Goal: Task Accomplishment & Management: Use online tool/utility

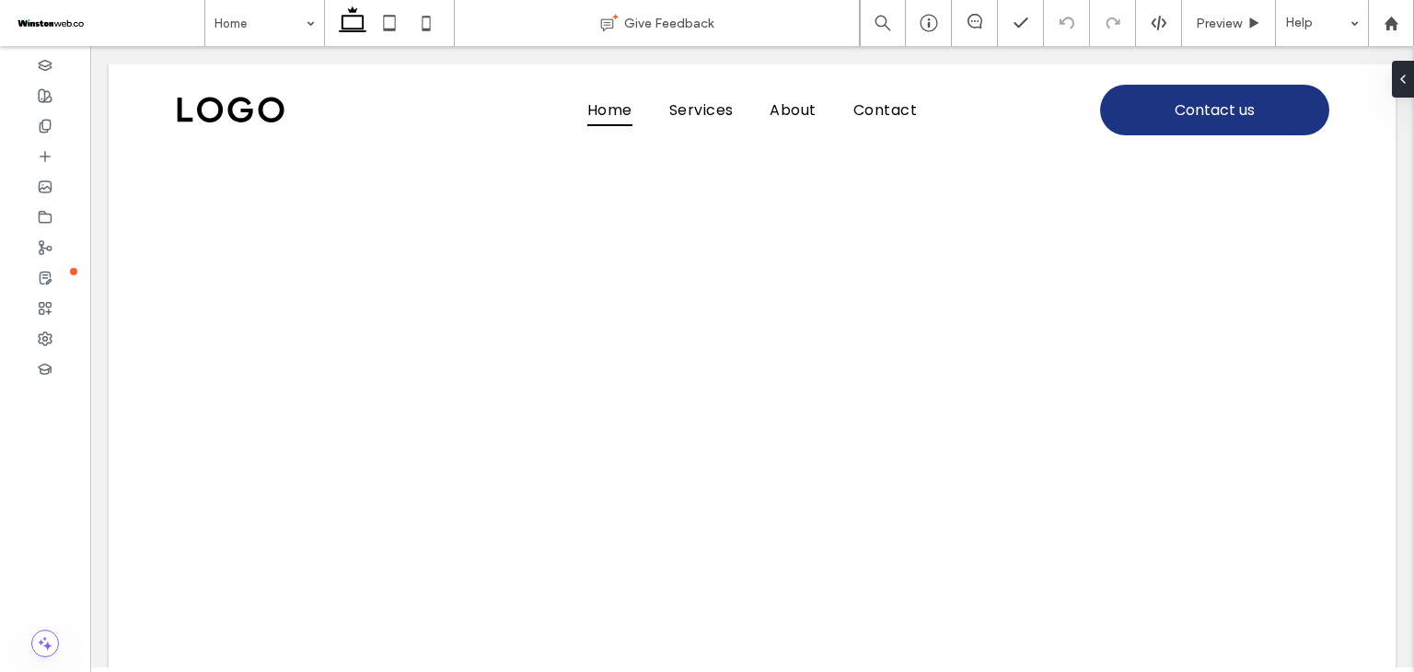
click at [69, 30] on span at bounding box center [109, 23] width 191 height 37
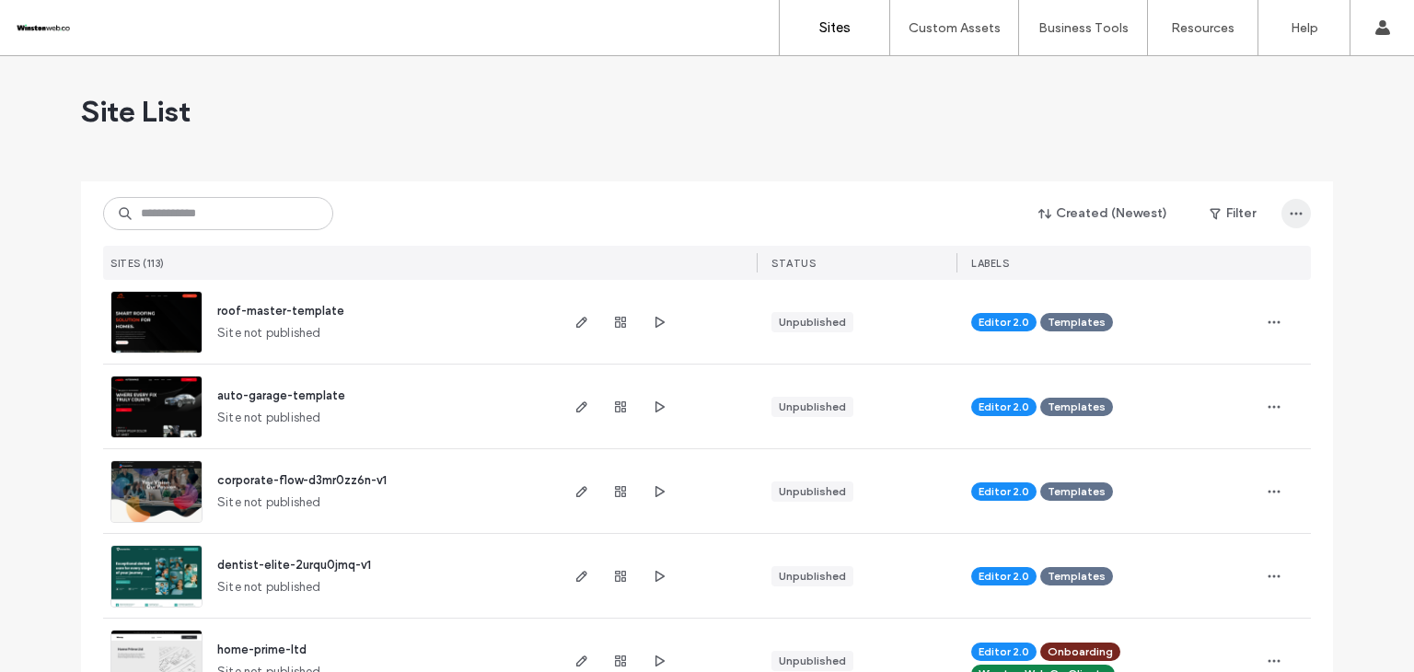
click at [1282, 213] on span "button" at bounding box center [1296, 213] width 29 height 29
click at [937, 201] on div "Created (Newest) Filter" at bounding box center [707, 213] width 1208 height 35
click at [829, 31] on label "Sites" at bounding box center [834, 27] width 31 height 17
click at [1293, 220] on icon "button" at bounding box center [1296, 213] width 15 height 15
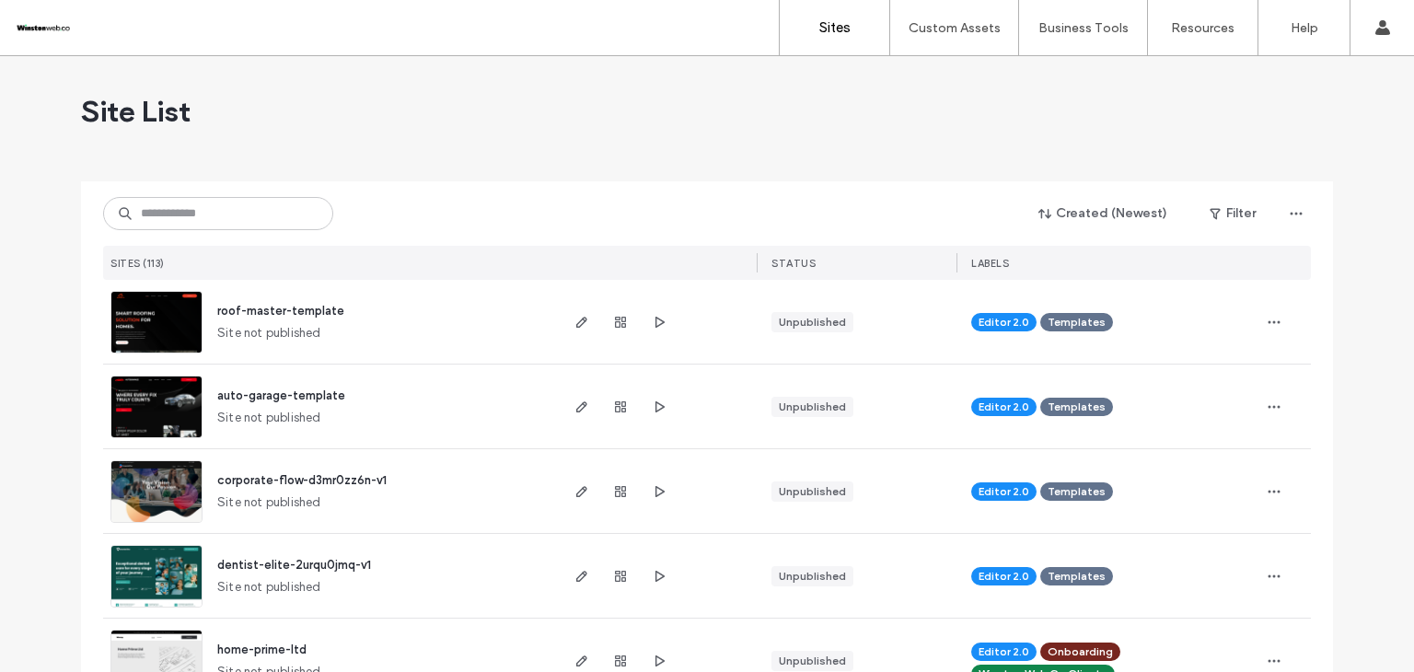
click at [966, 79] on label "Custom Templates" at bounding box center [958, 75] width 108 height 14
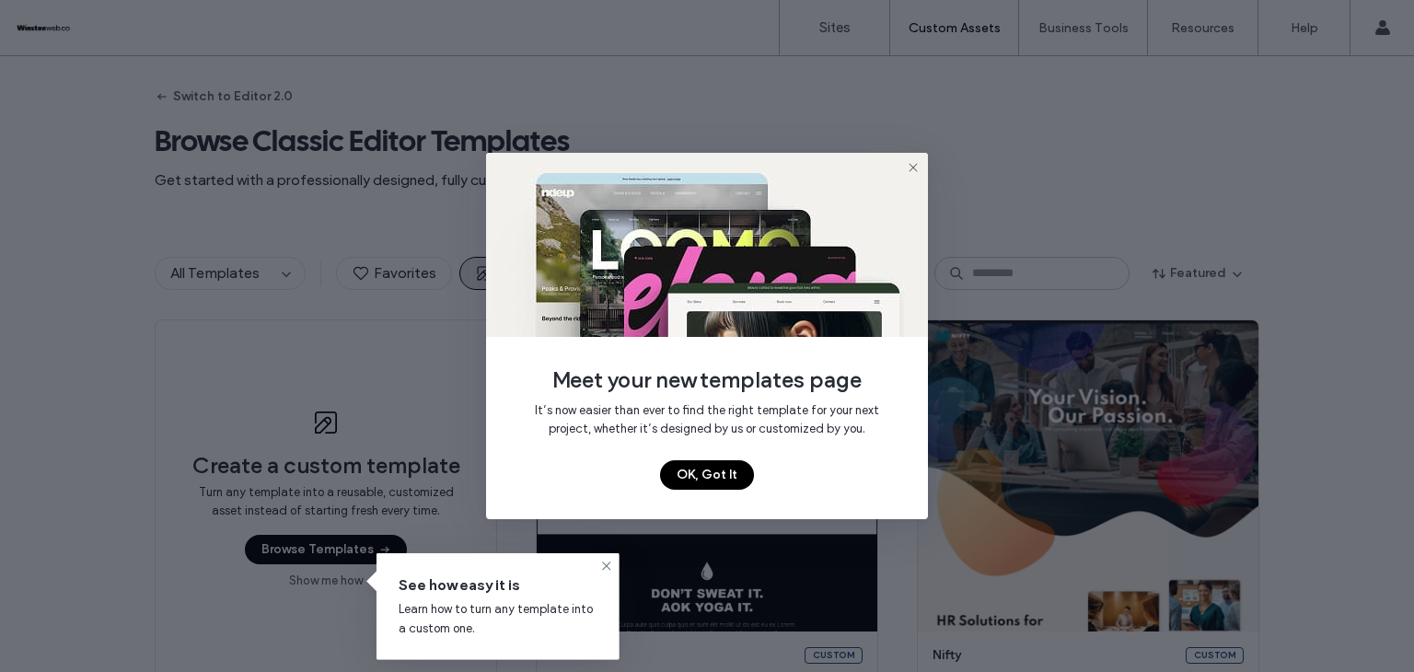
click at [924, 166] on img at bounding box center [707, 245] width 442 height 184
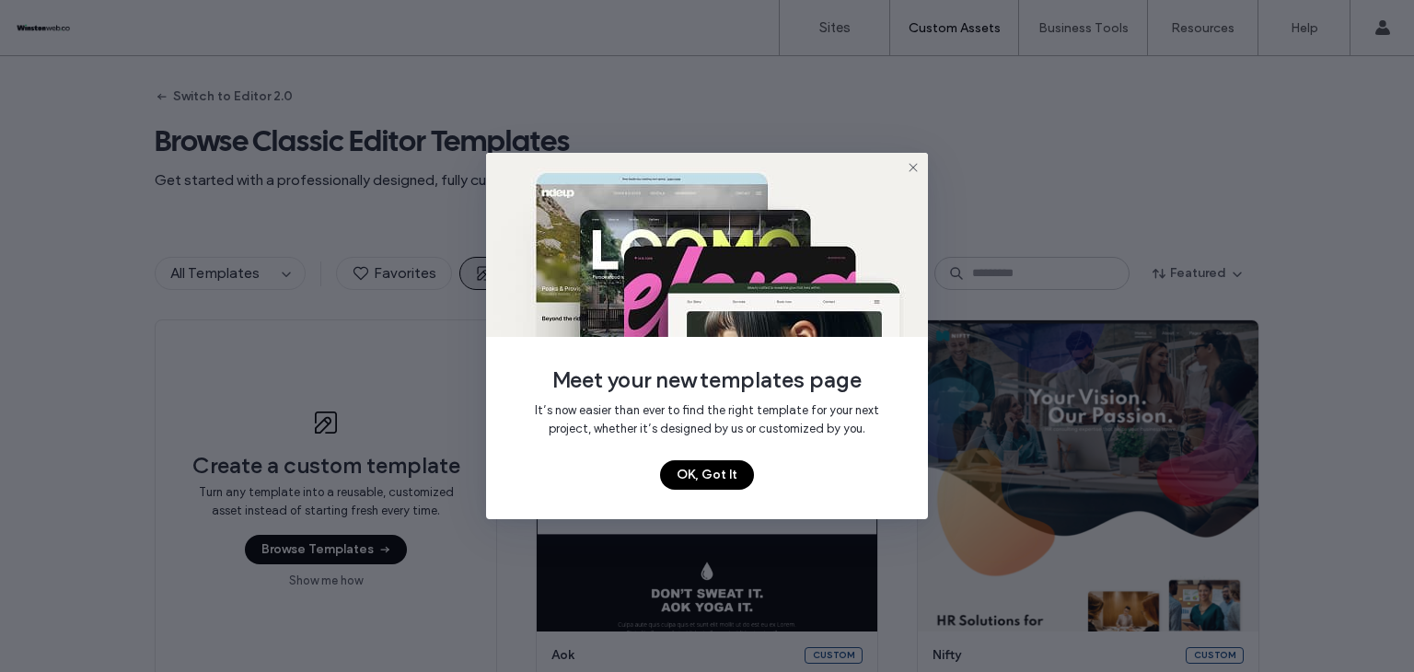
click at [912, 161] on icon at bounding box center [913, 167] width 15 height 15
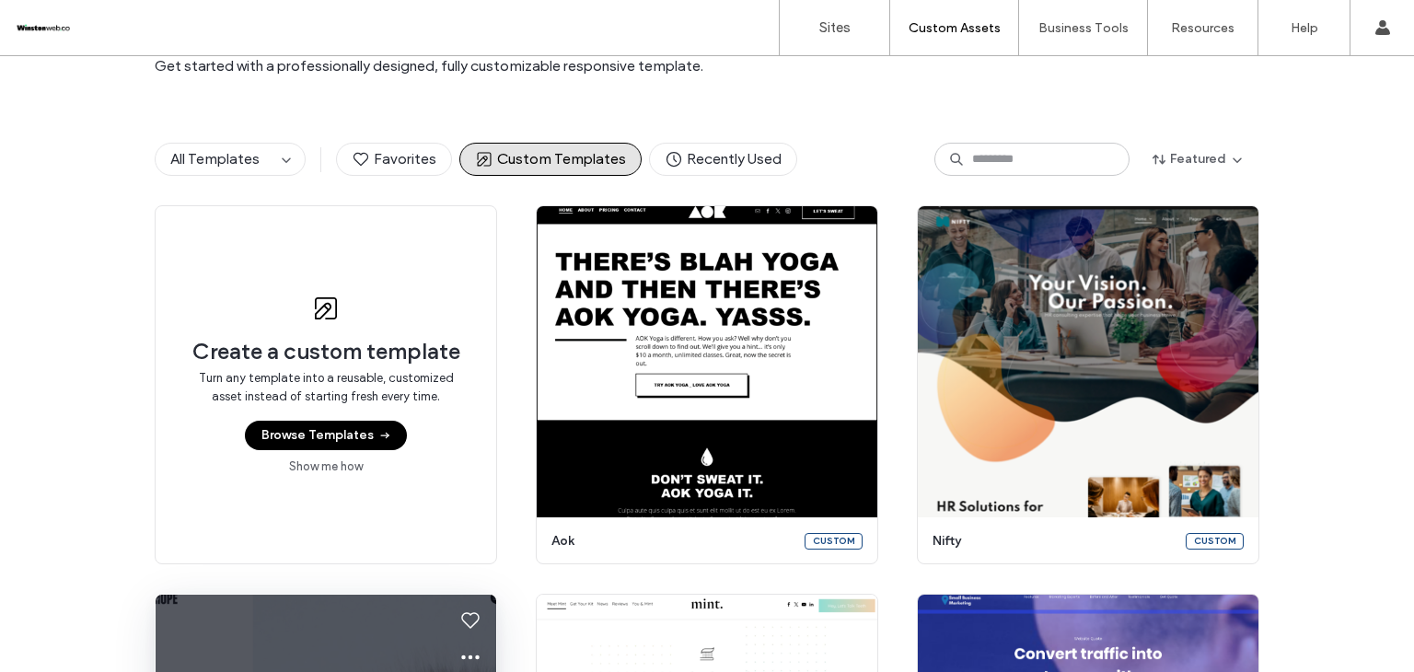
scroll to position [50, 0]
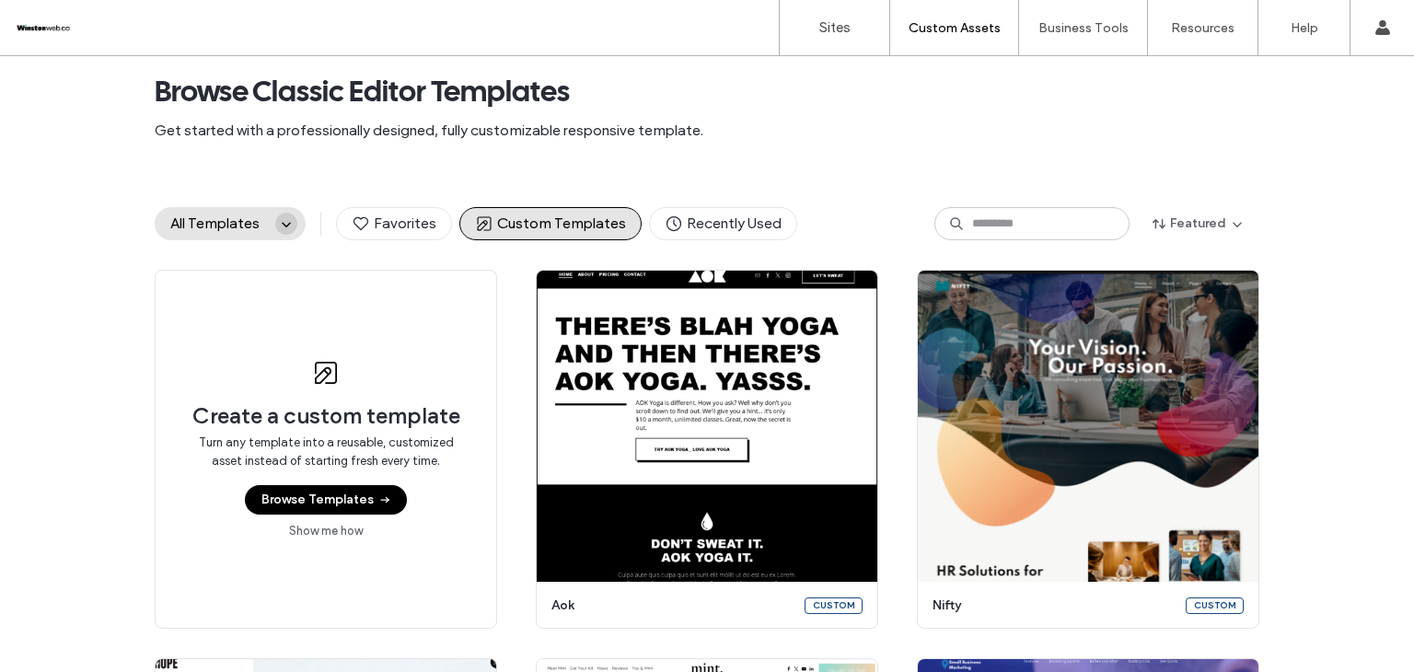
click at [280, 222] on icon "button" at bounding box center [286, 223] width 15 height 15
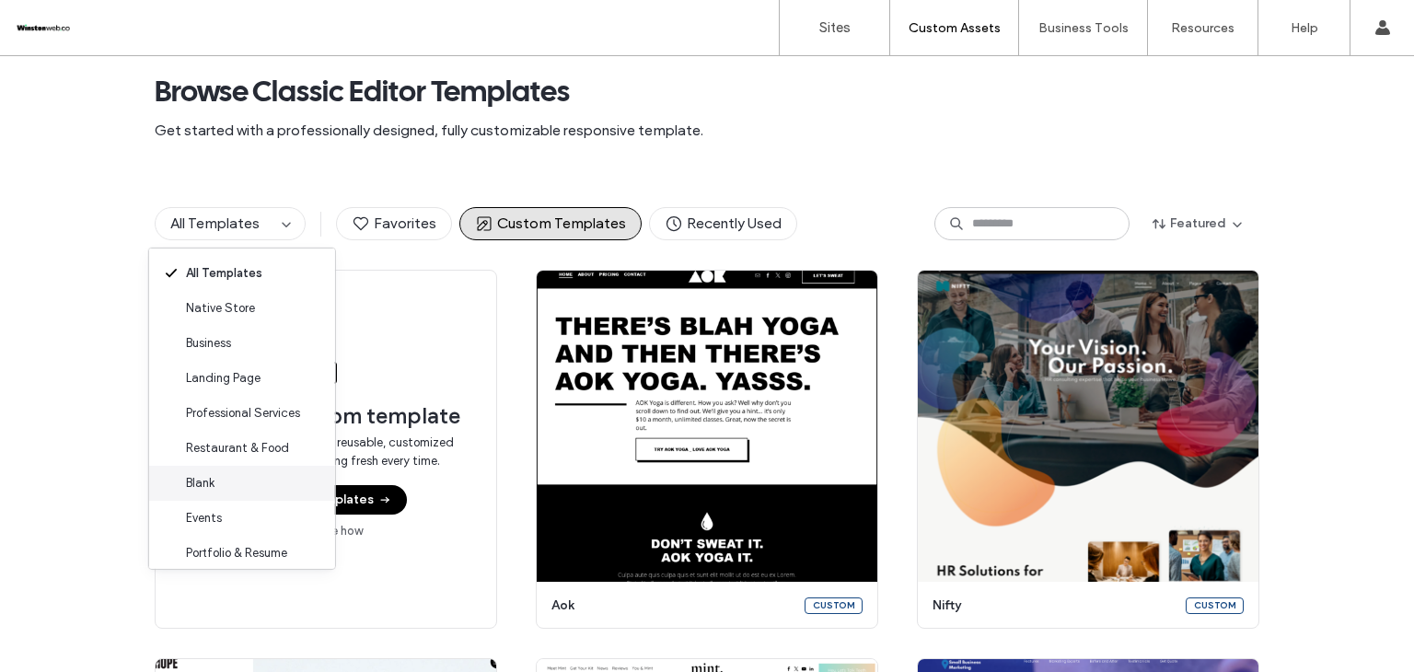
click at [236, 483] on div "Blank" at bounding box center [242, 483] width 186 height 35
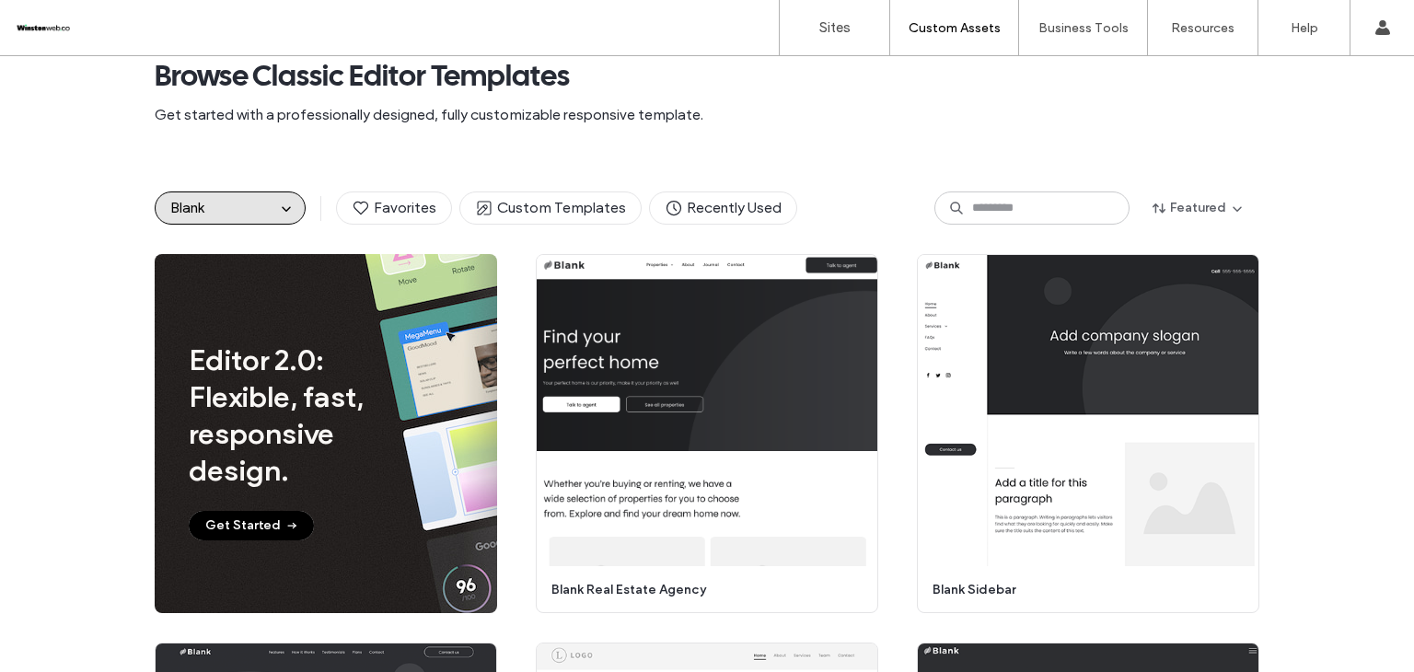
scroll to position [0, 0]
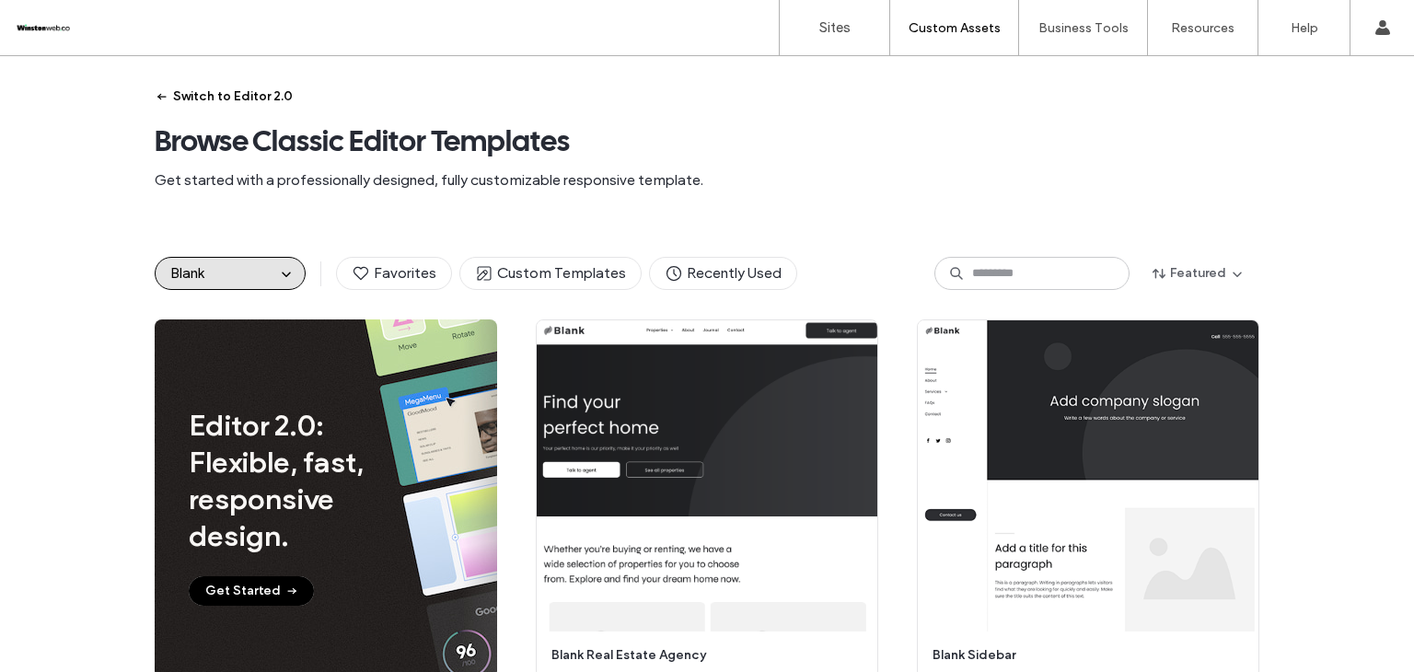
click at [239, 97] on button "Switch to Editor 2.0" at bounding box center [224, 96] width 138 height 29
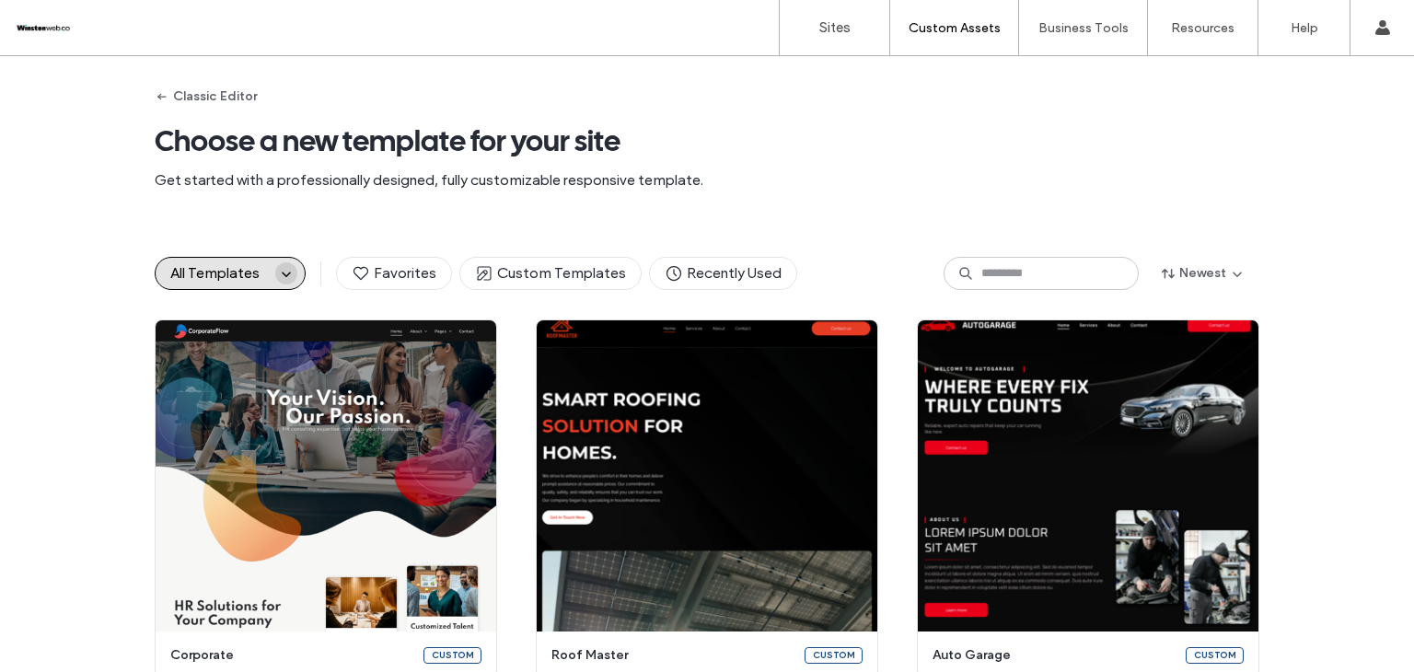
click at [287, 267] on span "button" at bounding box center [286, 273] width 22 height 22
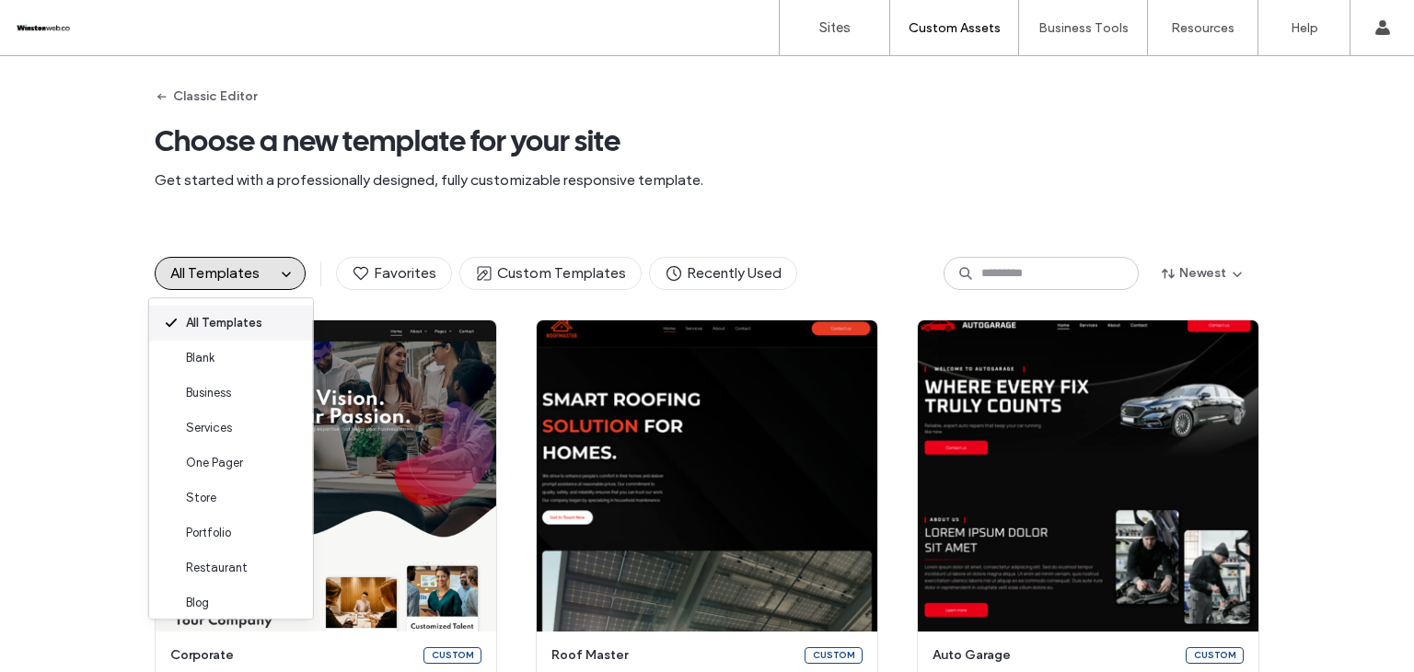
click at [245, 339] on div "All Templates" at bounding box center [231, 323] width 164 height 35
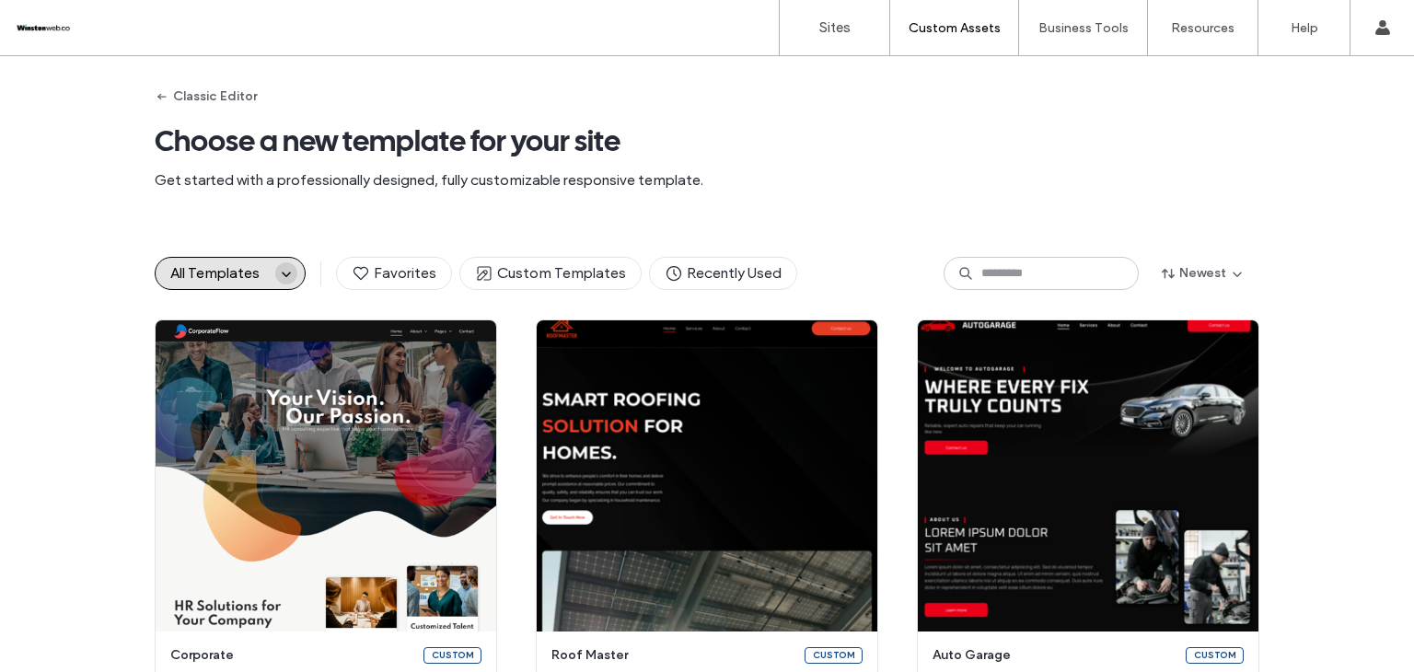
click at [275, 274] on span "button" at bounding box center [286, 273] width 22 height 22
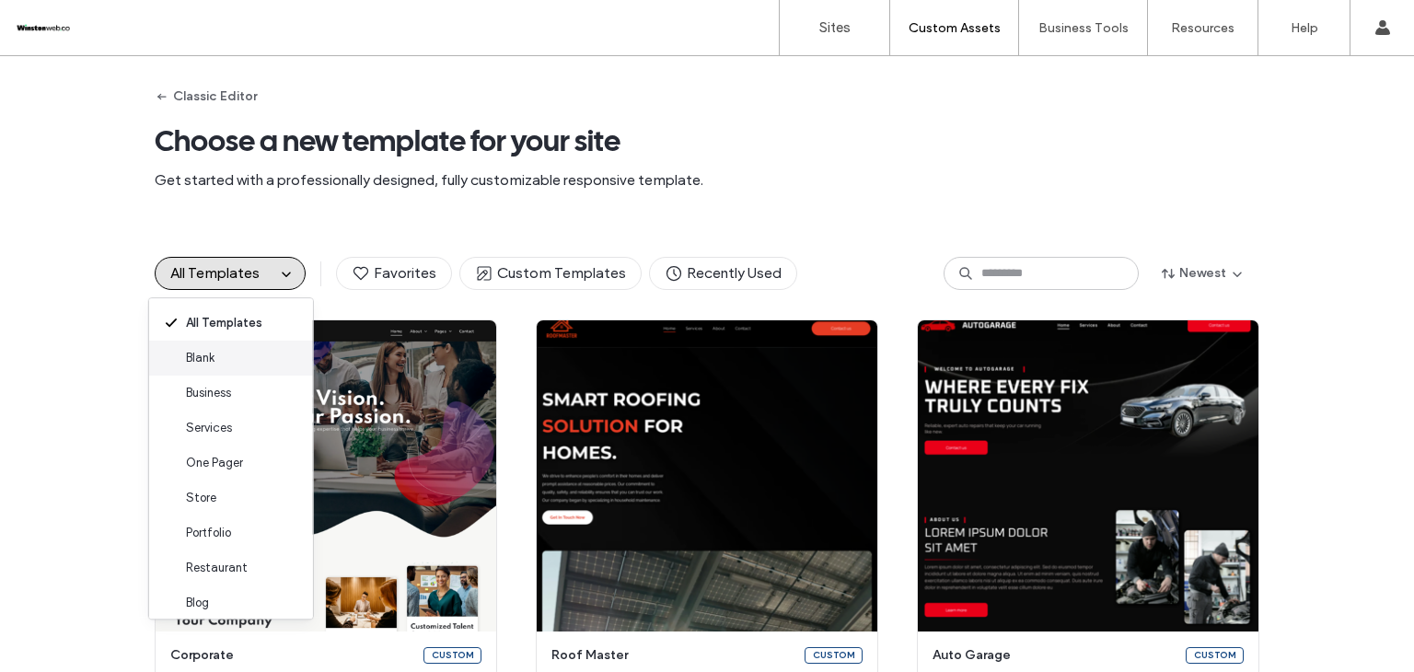
click at [236, 356] on div "Blank" at bounding box center [231, 358] width 164 height 35
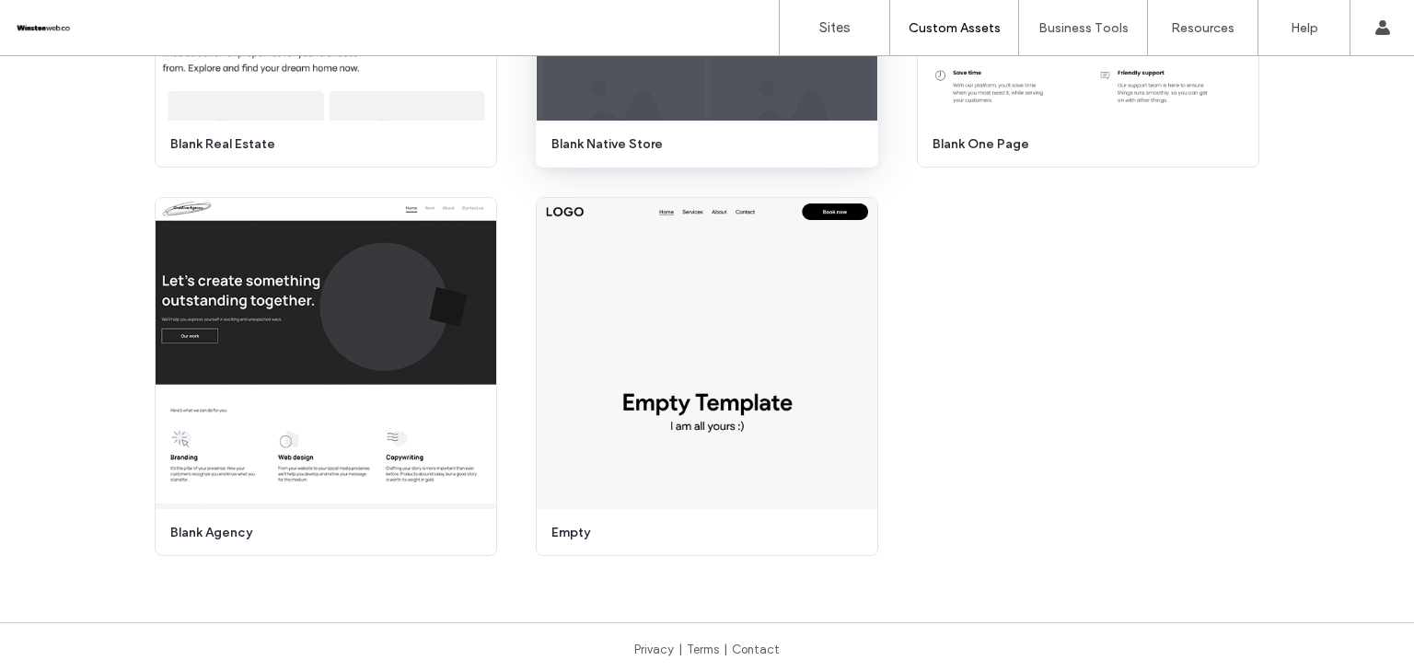
scroll to position [424, 0]
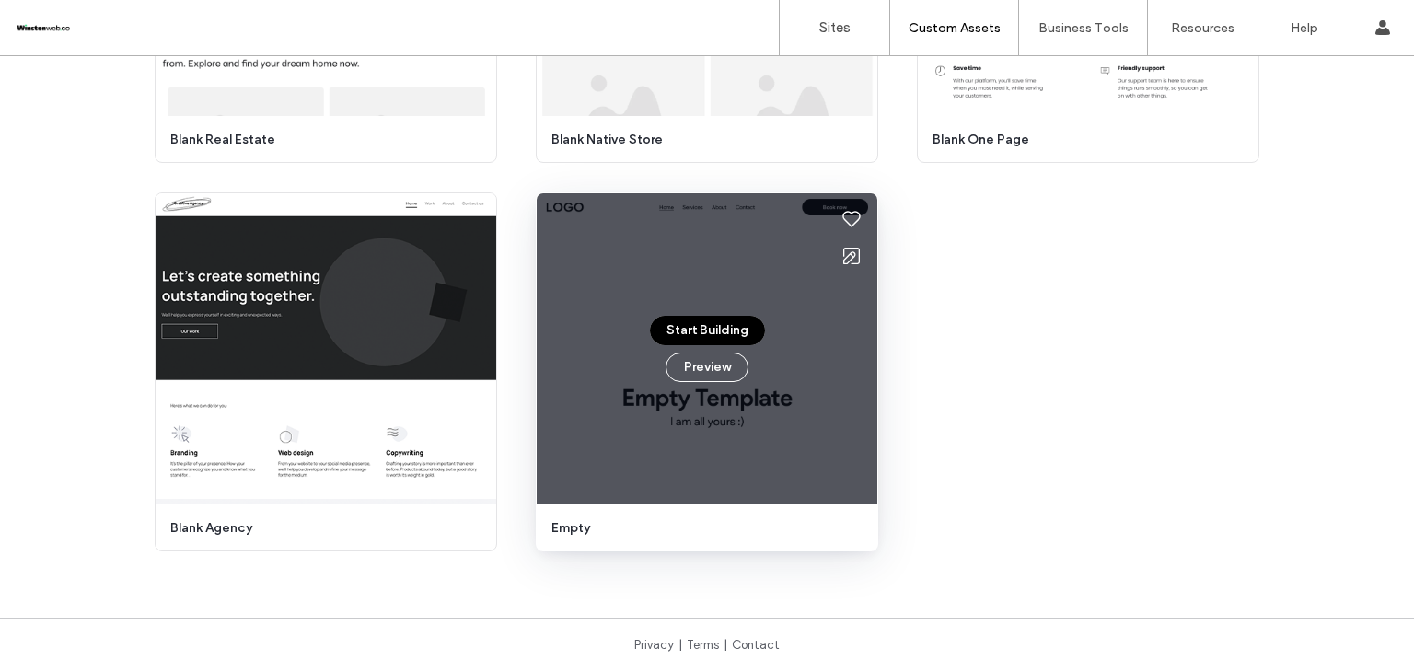
click at [737, 340] on button "Start Building" at bounding box center [707, 330] width 115 height 29
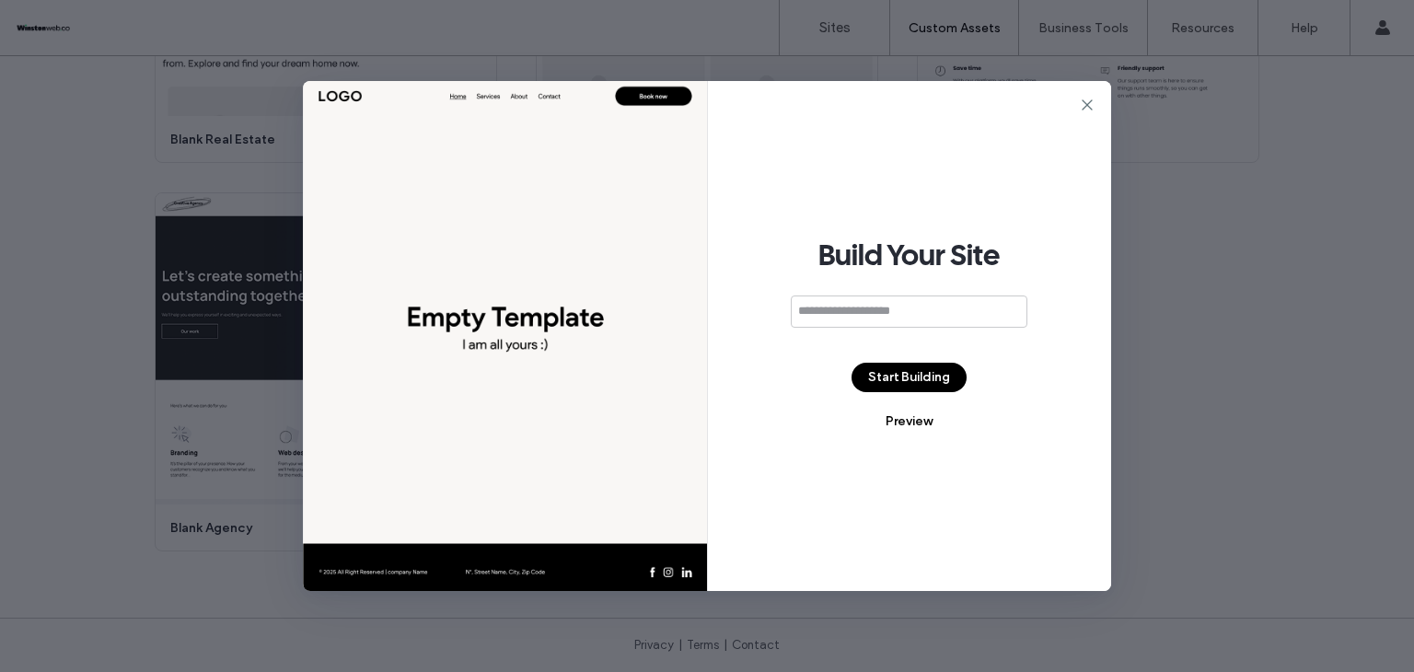
click at [818, 310] on input at bounding box center [909, 312] width 237 height 32
drag, startPoint x: 865, startPoint y: 316, endPoint x: 774, endPoint y: 309, distance: 90.5
click at [774, 309] on div "**********" at bounding box center [910, 336] width 404 height 510
type input "**********"
click at [908, 378] on button "Start Building" at bounding box center [909, 377] width 115 height 29
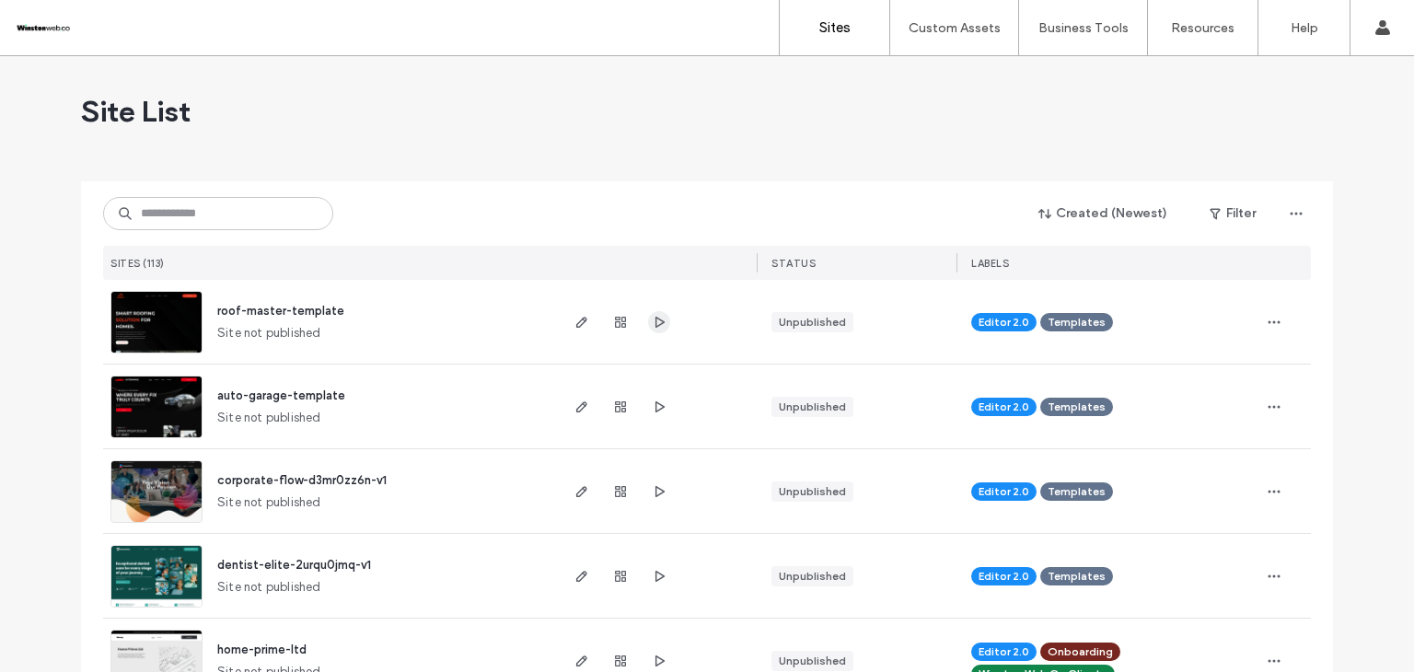
click at [663, 323] on span "button" at bounding box center [659, 322] width 22 height 22
